Goal: Task Accomplishment & Management: Complete application form

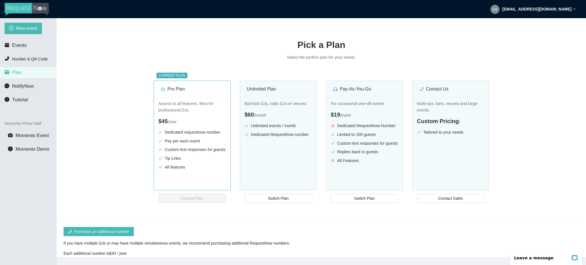
scroll to position [43, 0]
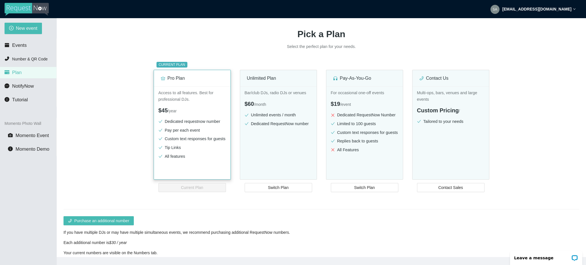
click at [181, 151] on li "Tip Links" at bounding box center [191, 147] width 67 height 7
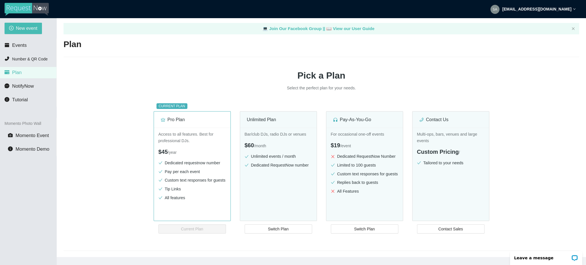
scroll to position [0, 0]
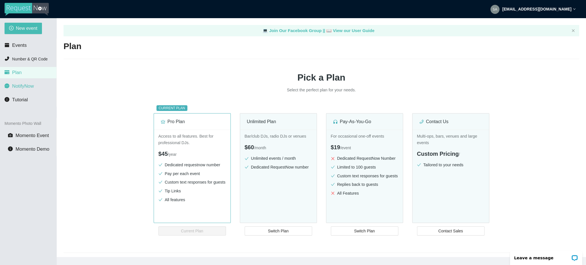
click at [25, 87] on span "NotifyNow" at bounding box center [23, 85] width 22 height 5
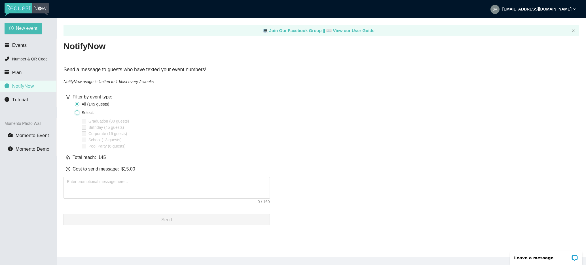
click at [76, 112] on input "Select:" at bounding box center [77, 112] width 5 height 5
radio input "true"
radio input "false"
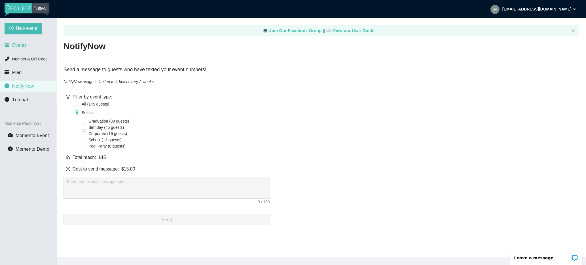
click at [18, 44] on span "Events" at bounding box center [19, 44] width 14 height 5
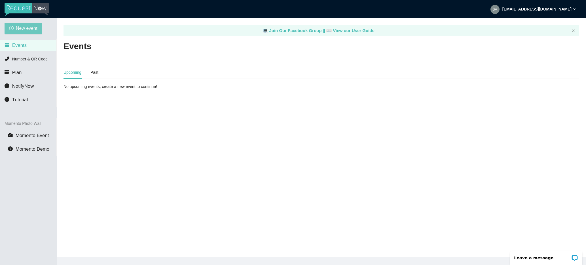
click at [31, 25] on span "New event" at bounding box center [27, 28] width 22 height 7
type textarea "[URL][DOMAIN_NAME]"
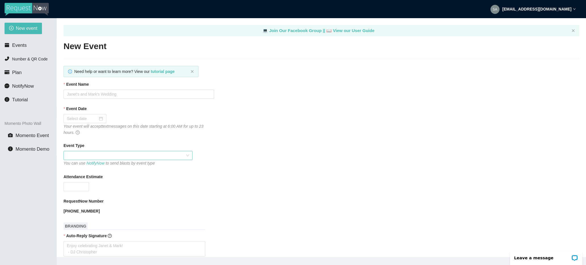
click at [188, 154] on span at bounding box center [128, 155] width 122 height 8
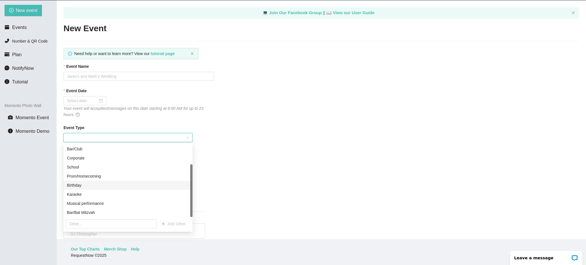
scroll to position [18, 0]
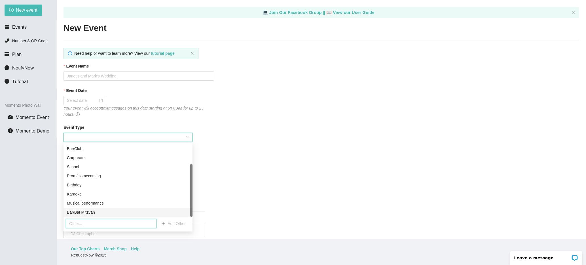
click at [91, 225] on input "text" at bounding box center [111, 223] width 91 height 9
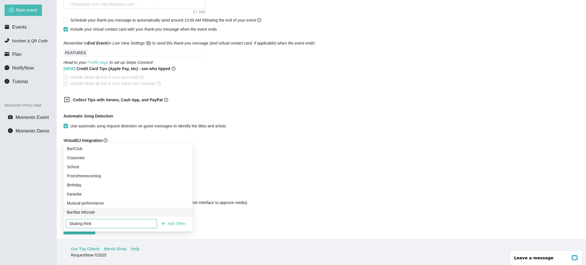
scroll to position [278, 0]
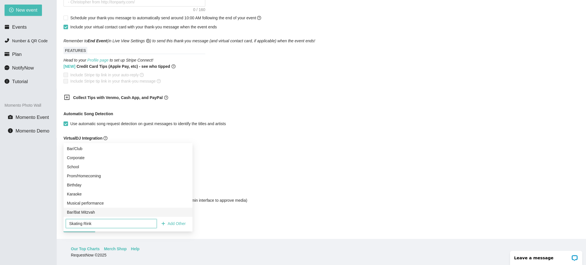
type input "Skating Rink"
click at [272, 159] on form "Event Name Event Date Your event will accept text messages on this date startin…" at bounding box center [320, 10] width 515 height 443
click at [236, 143] on div "You can set a default Ask the DJ link in your Profile page" at bounding box center [170, 146] width 215 height 6
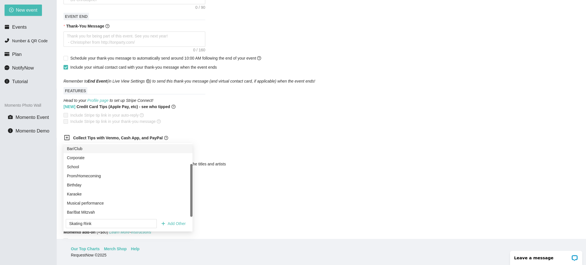
scroll to position [44, 0]
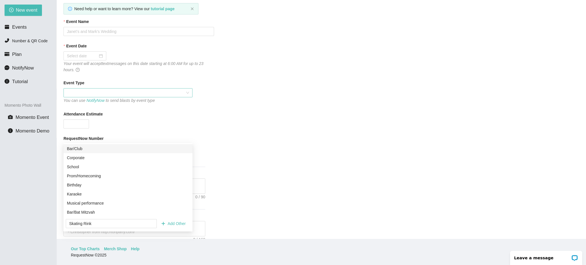
click at [85, 94] on span at bounding box center [128, 92] width 122 height 8
click at [227, 114] on div "Attendance Estimate" at bounding box center [320, 115] width 515 height 8
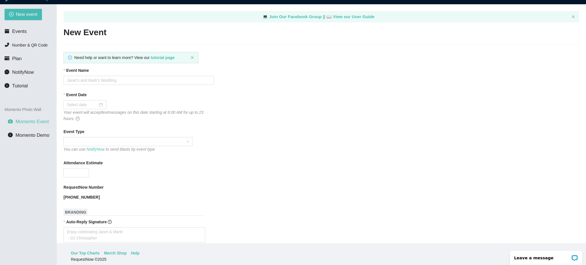
scroll to position [18, 0]
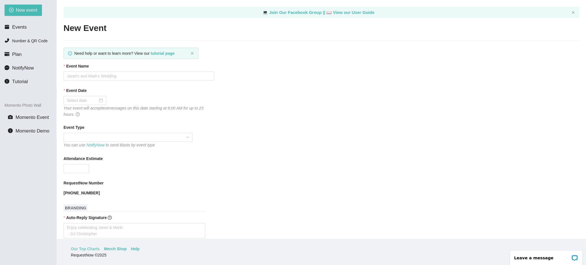
click at [89, 247] on link "Our Top Charts" at bounding box center [85, 248] width 29 height 6
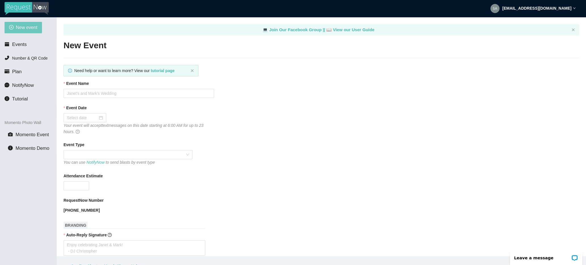
scroll to position [0, 0]
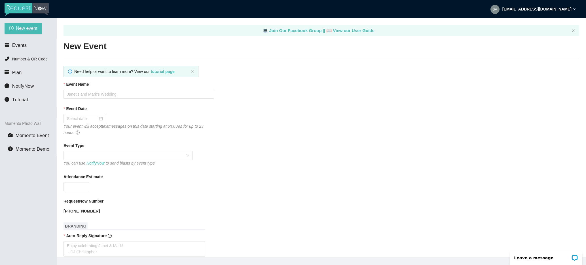
click at [26, 8] on img at bounding box center [27, 9] width 44 height 13
type textarea "https://virtualdj.com/ask/DJ_Spinz"
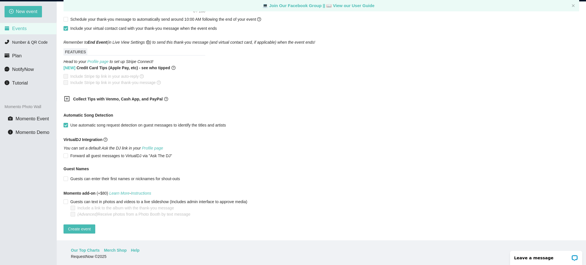
scroll to position [18, 0]
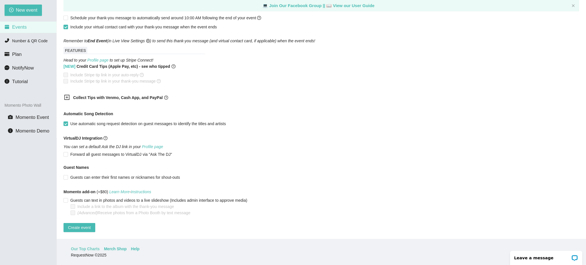
click at [87, 246] on link "Our Top Charts" at bounding box center [85, 248] width 29 height 6
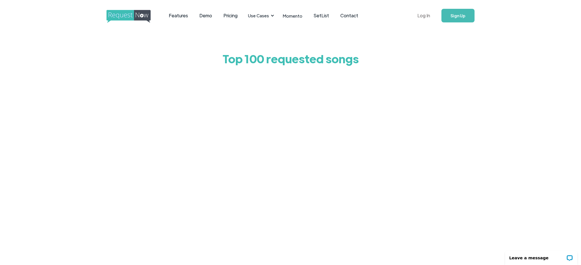
click at [426, 15] on link "Log In" at bounding box center [424, 16] width 24 height 20
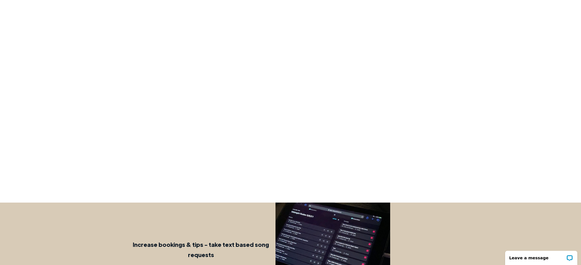
scroll to position [110, 0]
